Goal: Navigation & Orientation: Find specific page/section

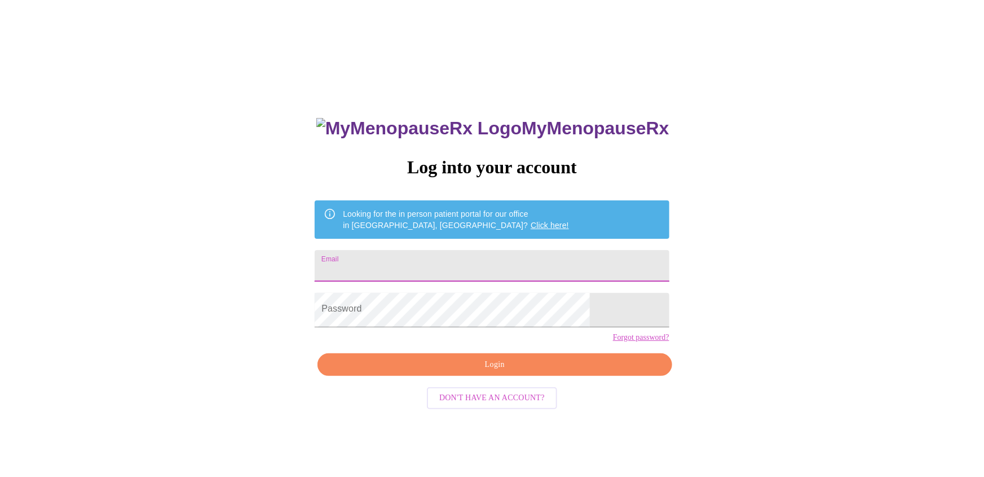
click at [422, 271] on input "Email" at bounding box center [492, 266] width 354 height 32
type input "[EMAIL_ADDRESS][DOMAIN_NAME]"
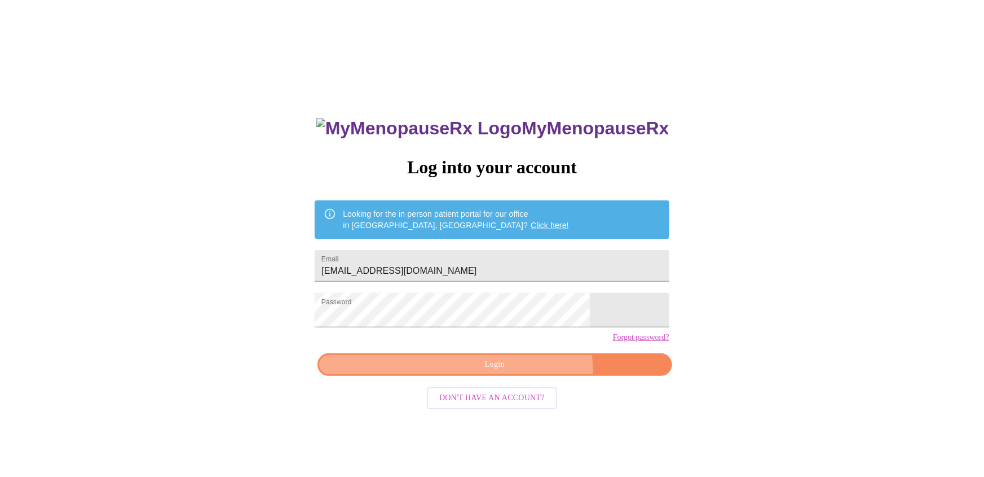
click at [479, 372] on span "Login" at bounding box center [494, 365] width 328 height 14
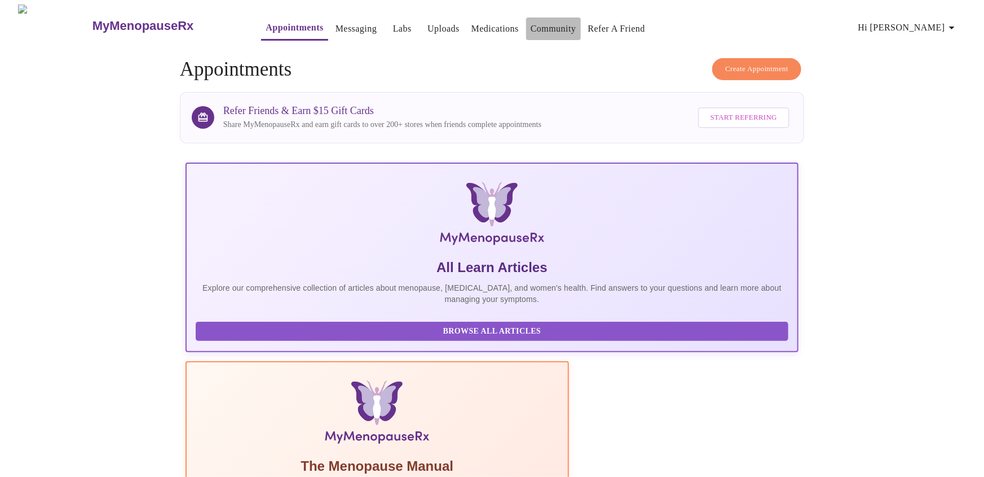
click at [543, 23] on link "Community" at bounding box center [554, 29] width 46 height 16
